Goal: Transaction & Acquisition: Purchase product/service

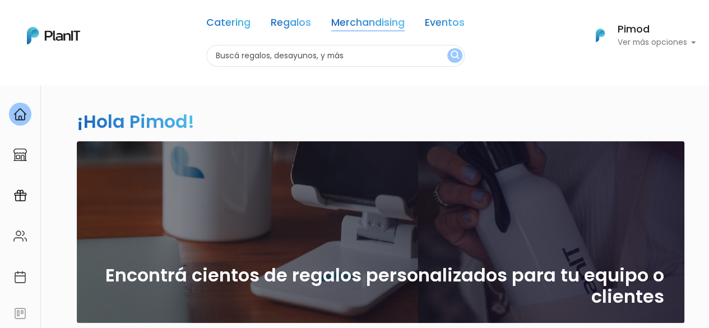
click at [355, 24] on link "Merchandising" at bounding box center [367, 24] width 73 height 13
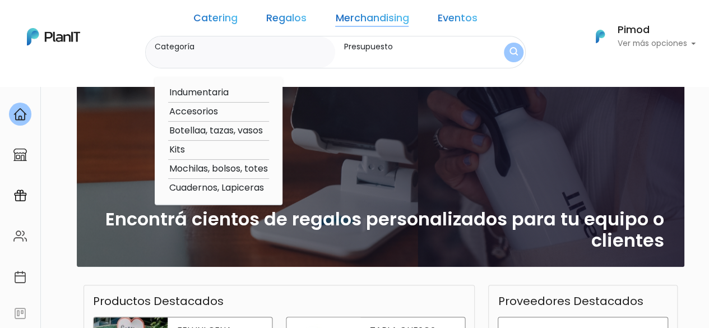
scroll to position [224, 0]
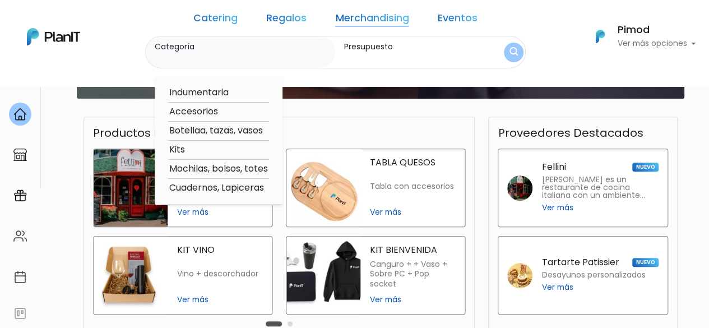
click at [224, 173] on option "Mochilas, bolsos, totes" at bounding box center [218, 169] width 101 height 14
type input "Mochilas, bolsos, totes"
type input "$0 - $1000"
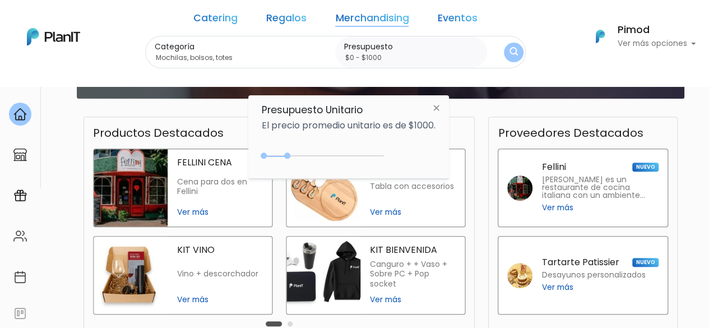
click at [509, 47] on img "submit" at bounding box center [513, 52] width 8 height 11
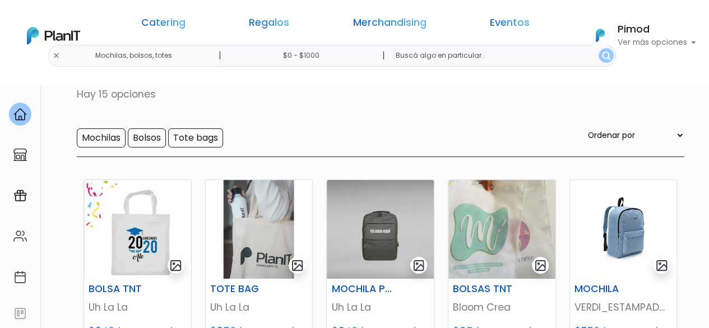
scroll to position [61, 0]
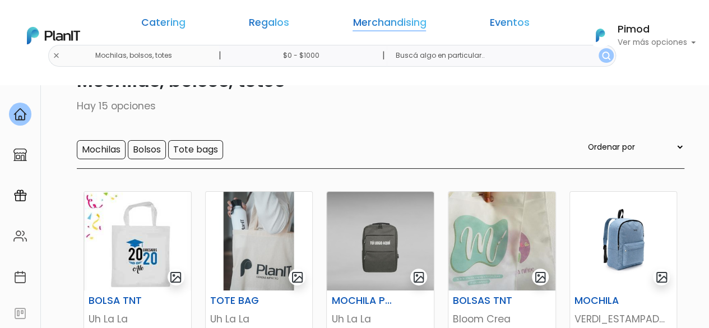
click at [356, 30] on link "Merchandising" at bounding box center [389, 24] width 73 height 13
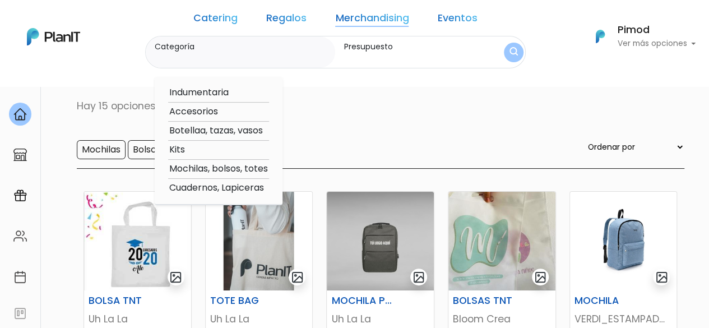
click at [290, 22] on link "Regalos" at bounding box center [286, 19] width 40 height 13
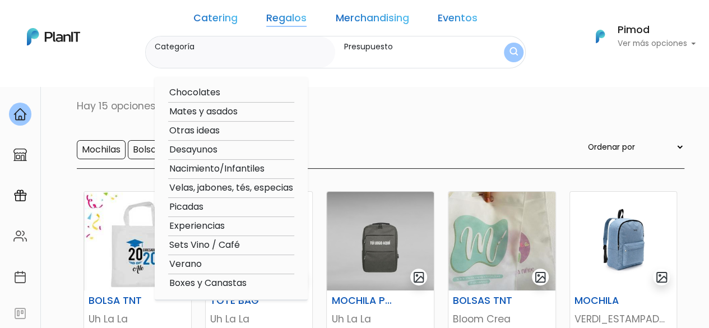
click at [252, 116] on option "Mates y asados" at bounding box center [231, 112] width 126 height 14
type input "Mates y asados"
type input "$0 - $1000"
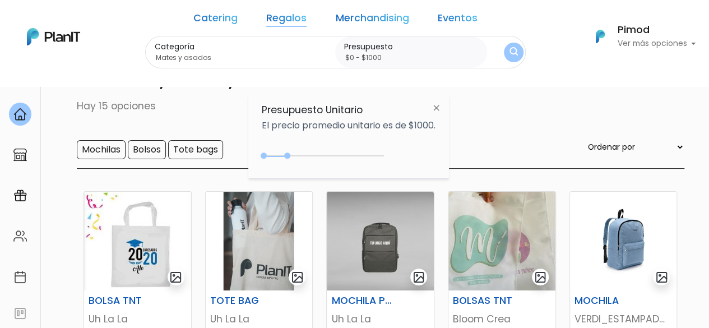
click at [509, 55] on img "submit" at bounding box center [513, 52] width 8 height 11
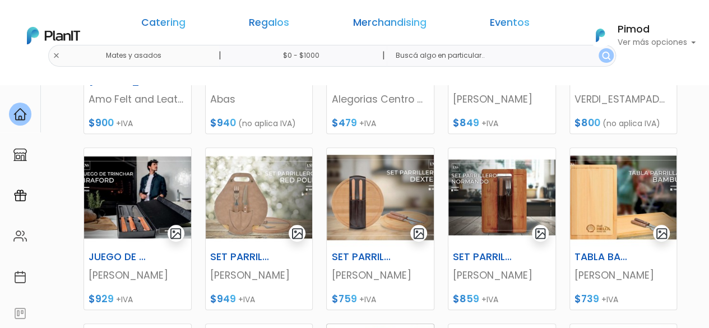
scroll to position [112, 0]
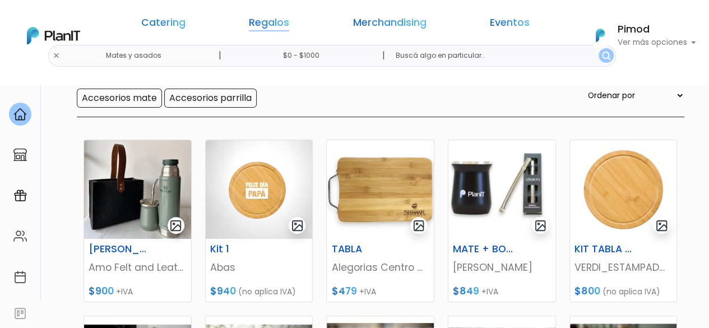
click at [288, 20] on link "Regalos" at bounding box center [269, 24] width 40 height 13
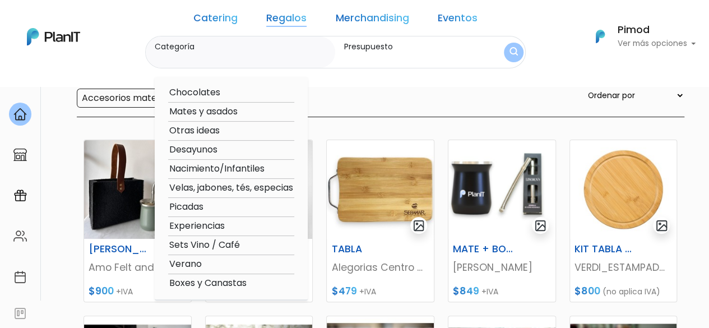
click at [358, 17] on link "Merchandising" at bounding box center [371, 19] width 73 height 13
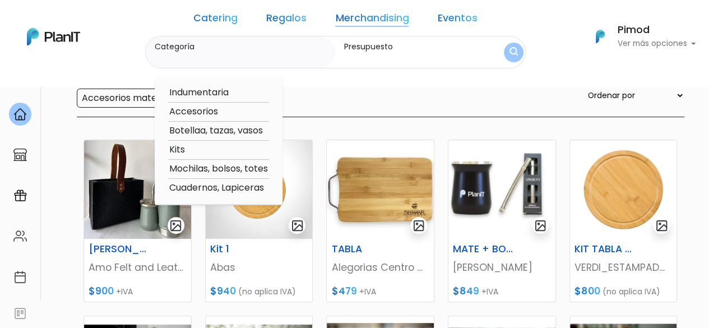
click at [193, 151] on option "Kits" at bounding box center [218, 150] width 101 height 14
type input "Kits"
type input "$0 - $1000"
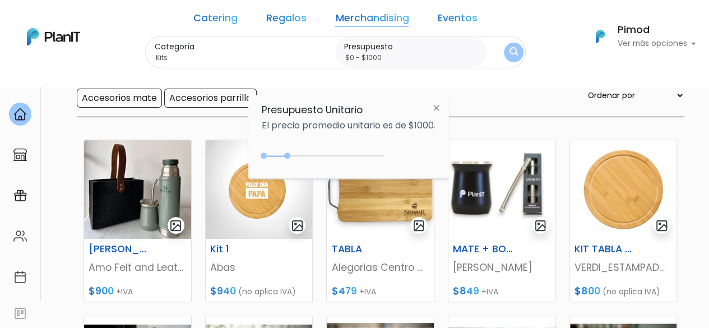
click at [509, 49] on img "submit" at bounding box center [513, 52] width 8 height 11
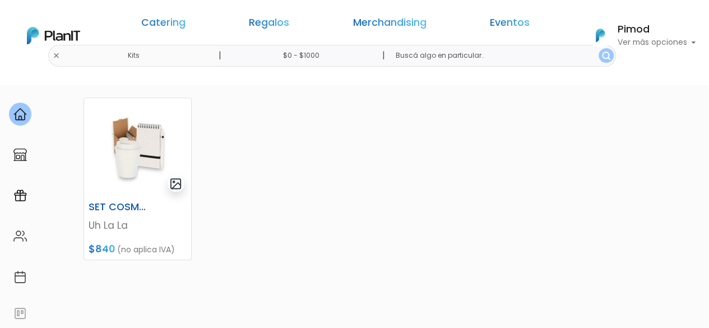
scroll to position [341, 0]
